Goal: Contribute content: Contribute content

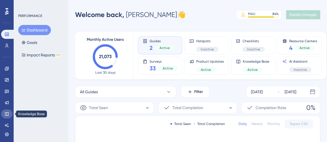
click at [7, 114] on icon at bounding box center [7, 114] width 5 height 5
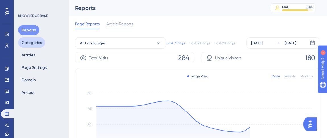
click at [38, 45] on button "Categories" at bounding box center [31, 43] width 27 height 10
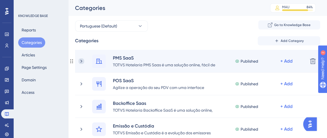
click at [82, 62] on icon at bounding box center [81, 62] width 6 height 6
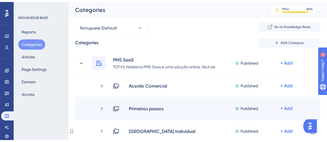
scroll to position [26, 0]
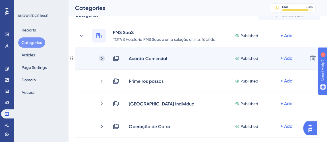
click at [101, 59] on icon at bounding box center [102, 59] width 6 height 6
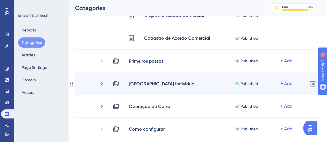
scroll to position [103, 0]
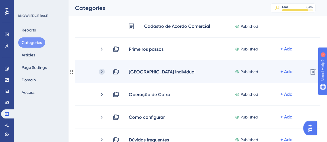
click at [103, 71] on icon at bounding box center [102, 72] width 6 height 6
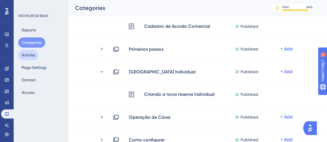
click at [30, 57] on button "Articles" at bounding box center [28, 55] width 20 height 10
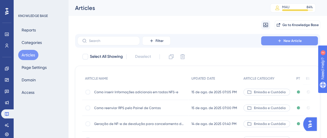
click at [273, 40] on button "New Article" at bounding box center [289, 40] width 57 height 9
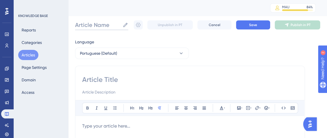
click at [102, 22] on input "Article Name" at bounding box center [97, 25] width 45 height 8
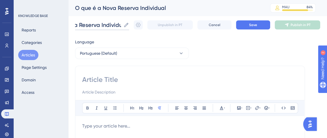
scroll to position [0, 40]
type input "O que é a Nova Reserva Individual"
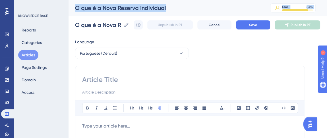
drag, startPoint x: 125, startPoint y: 25, endPoint x: 51, endPoint y: 25, distance: 74.7
click at [97, 14] on div "O que é a Nova Reserva Individual MAU 84 % Click to see add-on and upgrade opti…" at bounding box center [197, 8] width 259 height 16
click at [95, 16] on div "O que é a Nova Reserva Individual MAU 84 % Click to see add-on and upgrade opti…" at bounding box center [197, 8] width 259 height 16
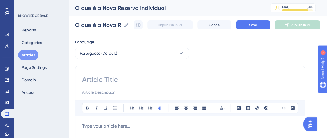
click at [102, 83] on input at bounding box center [189, 79] width 215 height 9
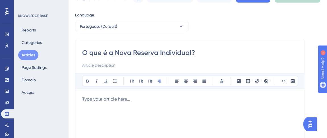
scroll to position [77, 0]
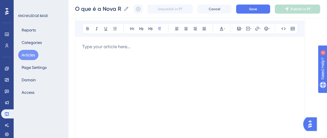
type input "O que é a Nova Reserva Individual?"
click at [91, 43] on p at bounding box center [189, 46] width 215 height 7
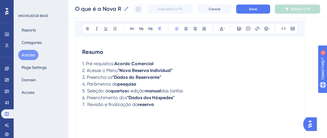
drag, startPoint x: 87, startPoint y: 63, endPoint x: 155, endPoint y: 62, distance: 68.5
click at [155, 62] on p "1. Pré requisitos: Acordo Comercial" at bounding box center [189, 64] width 215 height 7
click at [124, 63] on span "1. O que é a solução?" at bounding box center [104, 63] width 44 height 5
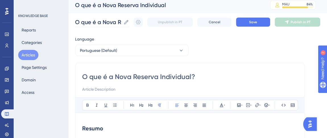
scroll to position [0, 0]
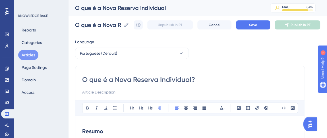
drag, startPoint x: 84, startPoint y: 28, endPoint x: 99, endPoint y: 25, distance: 15.9
click at [99, 25] on input "O que é a Nova Reserva Individual" at bounding box center [98, 25] width 46 height 8
type input "Introdução a Nova Reserva Individual"
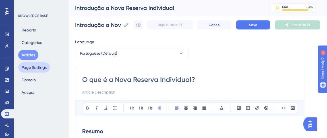
drag, startPoint x: 106, startPoint y: 80, endPoint x: 35, endPoint y: 66, distance: 72.0
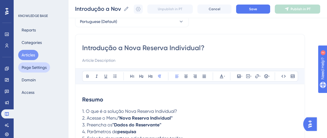
scroll to position [51, 0]
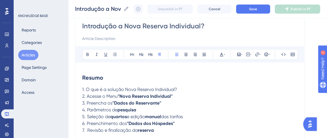
drag, startPoint x: 194, startPoint y: 28, endPoint x: 207, endPoint y: 31, distance: 13.0
click at [194, 29] on input "Introdução a Nova Reserva Individual?" at bounding box center [189, 26] width 215 height 9
click at [207, 31] on div "Introdução a Nova Reserva Individual?" at bounding box center [189, 32] width 215 height 20
click at [204, 26] on input "Introdução a Nova Reserva Individual?" at bounding box center [189, 26] width 215 height 9
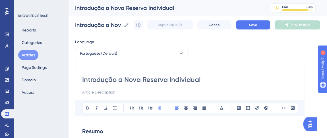
scroll to position [0, 0]
type input "Introdução a Nova Reserva Individual"
click at [118, 27] on input "Introdução a Nova Reserva Individual" at bounding box center [98, 25] width 46 height 8
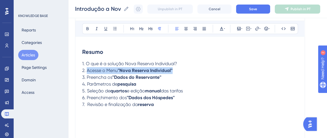
drag, startPoint x: 86, startPoint y: 71, endPoint x: 186, endPoint y: 63, distance: 100.4
click at [182, 69] on p "2. Acesse o [GEOGRAPHIC_DATA] Individual"" at bounding box center [189, 70] width 215 height 7
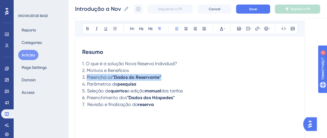
drag, startPoint x: 87, startPoint y: 76, endPoint x: 179, endPoint y: 74, distance: 91.8
click at [179, 74] on p "3. Preencha os ''Dados do Reservante''" at bounding box center [189, 77] width 215 height 7
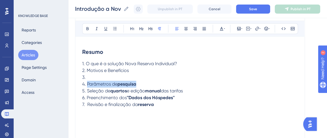
drag, startPoint x: 88, startPoint y: 83, endPoint x: 145, endPoint y: 83, distance: 57.1
click at [145, 83] on p "4. Parâmetros de pesquisa" at bounding box center [189, 84] width 215 height 7
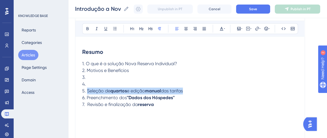
drag, startPoint x: 87, startPoint y: 90, endPoint x: 192, endPoint y: 89, distance: 104.9
click at [192, 89] on p "5. Seleção de quartos e edição manual das tarifas" at bounding box center [189, 91] width 215 height 7
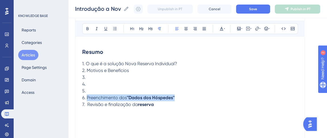
drag, startPoint x: 87, startPoint y: 97, endPoint x: 181, endPoint y: 94, distance: 93.8
click at [181, 95] on p "6. Preenchimento dos ''Dados dos Hóspedes''" at bounding box center [189, 98] width 215 height 7
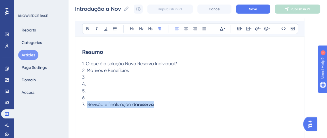
drag, startPoint x: 86, startPoint y: 104, endPoint x: 167, endPoint y: 104, distance: 80.1
click at [167, 104] on p "7. Revisão e finalização da reserva" at bounding box center [189, 104] width 215 height 7
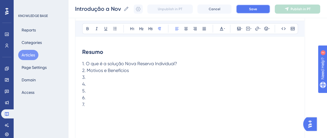
click at [251, 9] on button "Save" at bounding box center [253, 9] width 34 height 9
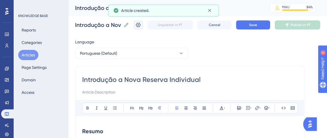
click at [141, 27] on icon at bounding box center [138, 25] width 6 height 6
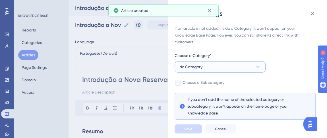
click at [240, 66] on button "No Category" at bounding box center [219, 66] width 91 height 11
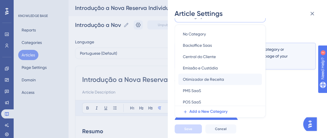
scroll to position [24, 0]
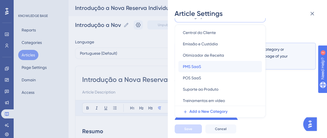
click at [203, 68] on div "PMS SaaS PMS SaaS" at bounding box center [220, 66] width 74 height 11
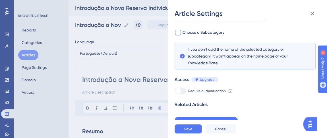
click at [206, 32] on span "Choose a Subcategory" at bounding box center [203, 32] width 42 height 7
checkbox input "true"
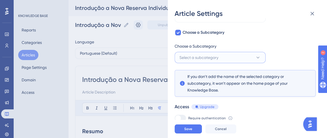
click at [213, 59] on span "Select a subcategory" at bounding box center [198, 57] width 39 height 7
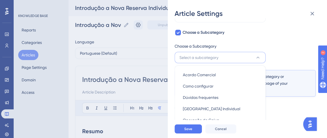
scroll to position [80, 0]
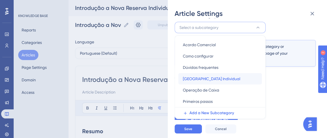
click at [210, 80] on span "[GEOGRAPHIC_DATA] Individual" at bounding box center [211, 79] width 57 height 7
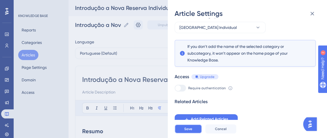
click at [192, 132] on span "Save" at bounding box center [188, 129] width 8 height 5
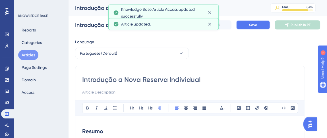
click at [251, 26] on button "Save" at bounding box center [253, 24] width 34 height 9
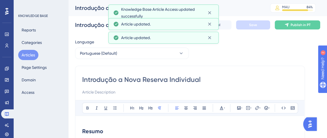
scroll to position [77, 0]
